Goal: Task Accomplishment & Management: Use online tool/utility

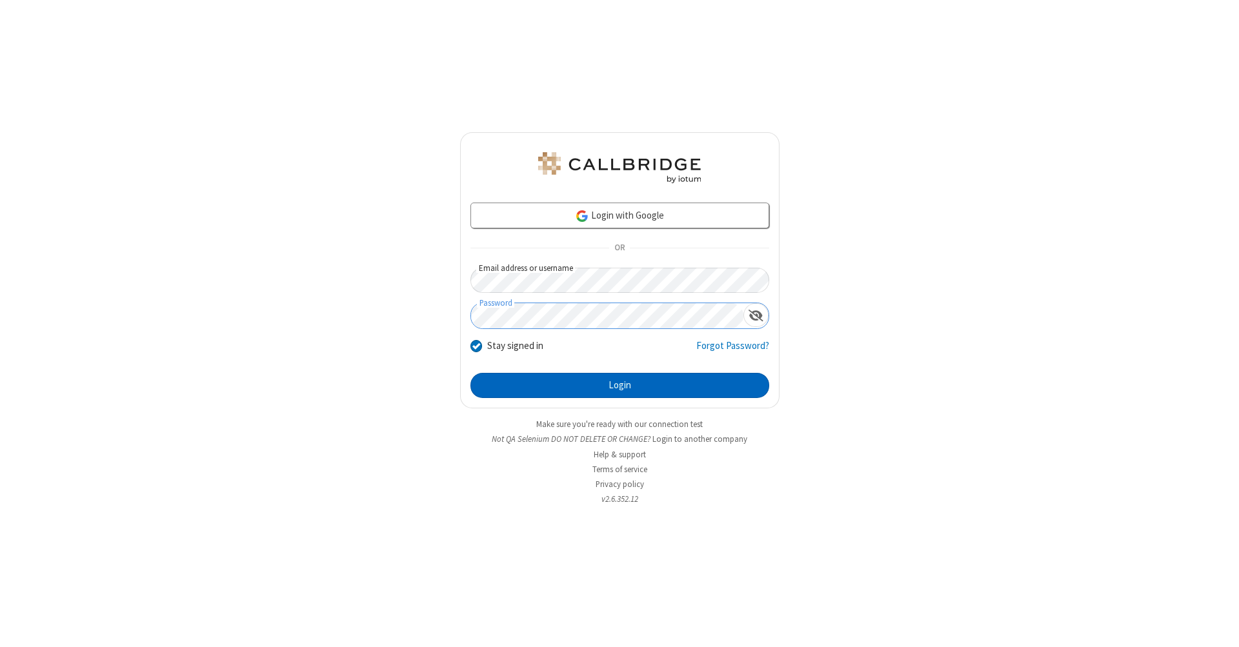
click at [620, 386] on button "Login" at bounding box center [620, 386] width 299 height 26
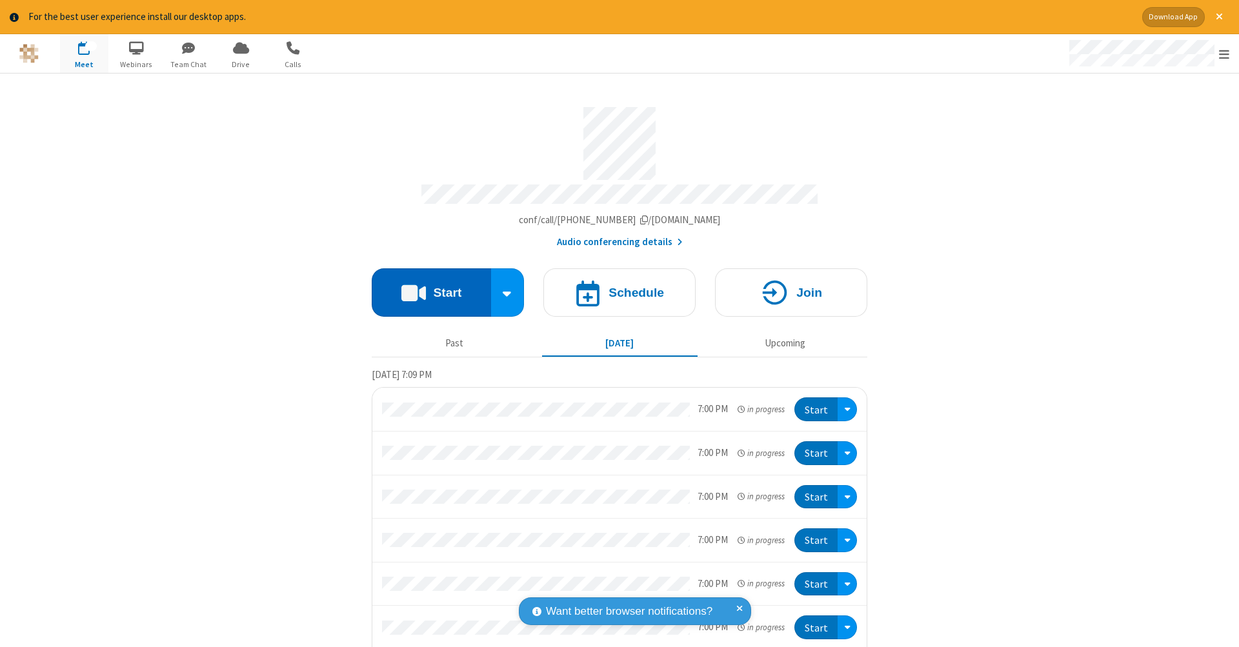
click at [426, 286] on button "Start" at bounding box center [431, 293] width 119 height 48
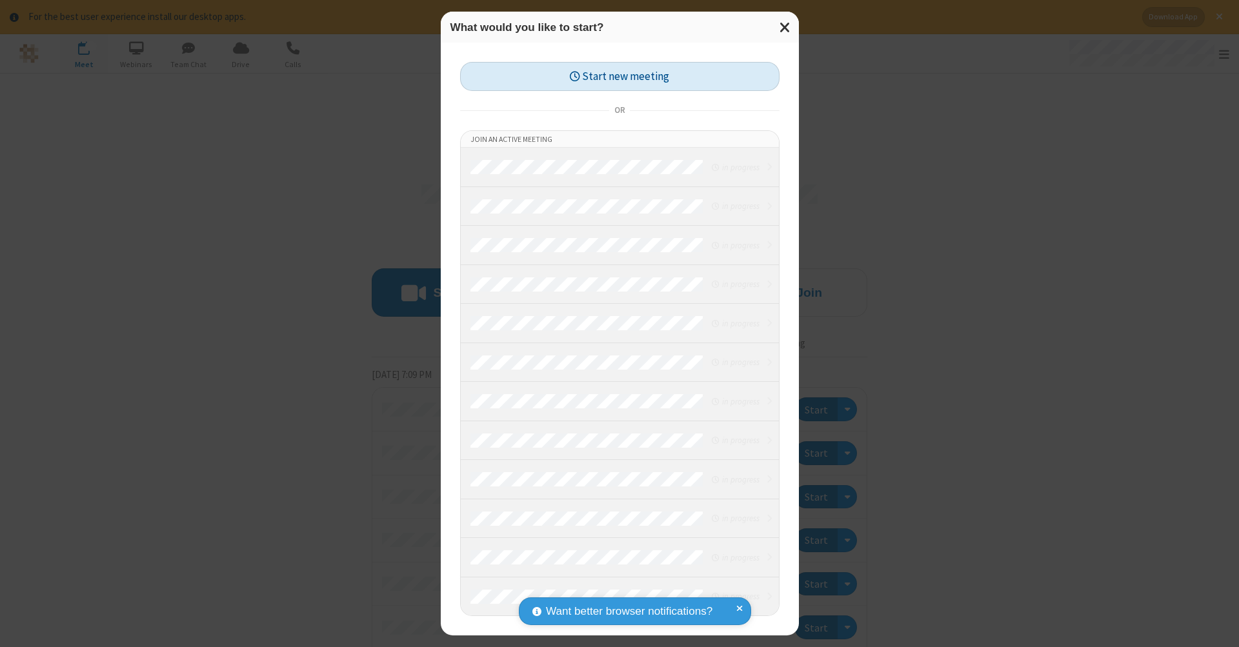
click at [620, 76] on button "Start new meeting" at bounding box center [619, 76] width 319 height 29
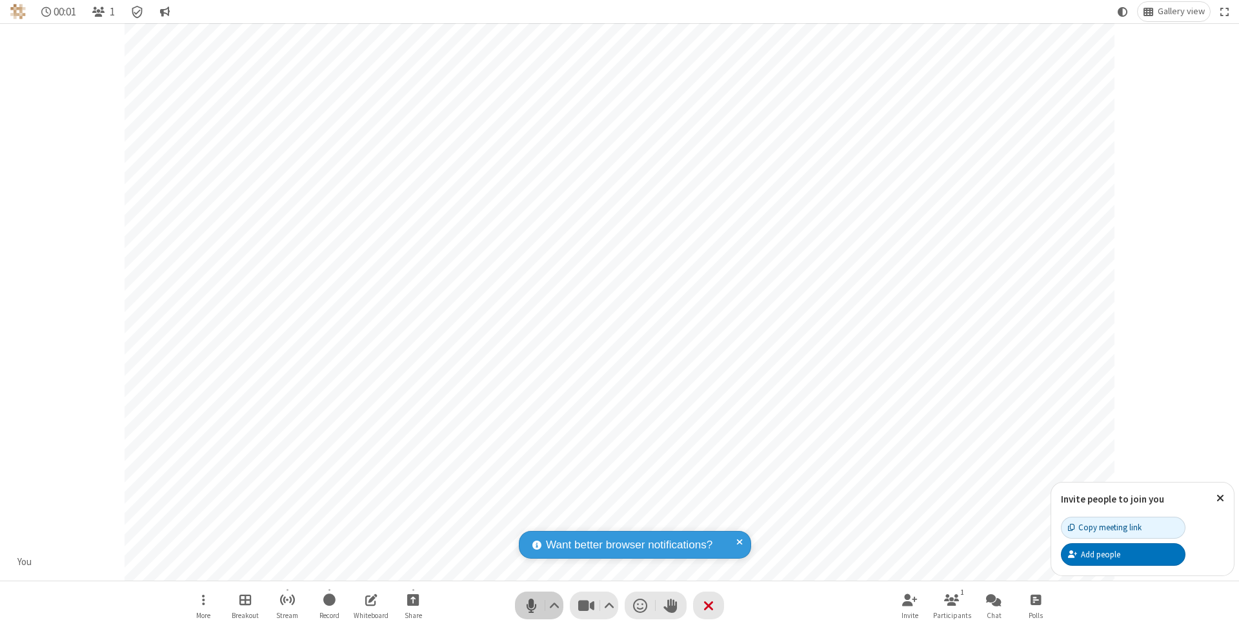
click at [531, 605] on span "Mute (⌘+Shift+A)" at bounding box center [531, 605] width 19 height 19
click at [531, 605] on span "Unmute (⌘+Shift+A)" at bounding box center [531, 605] width 19 height 19
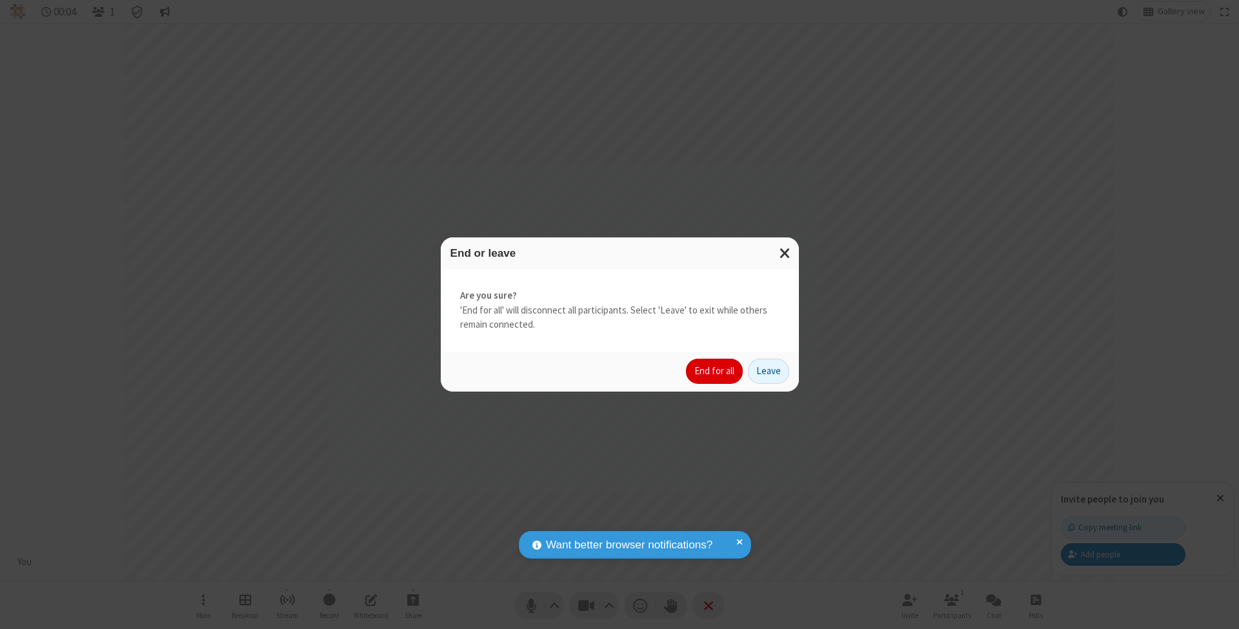
click at [715, 370] on button "End for all" at bounding box center [714, 372] width 57 height 26
